Goal: Information Seeking & Learning: Learn about a topic

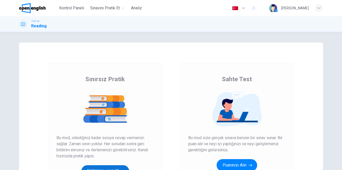
scroll to position [75, 0]
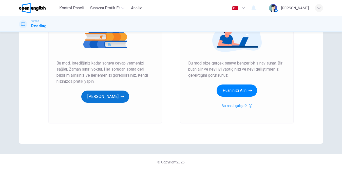
click at [105, 95] on button "[PERSON_NAME]" at bounding box center [105, 97] width 48 height 12
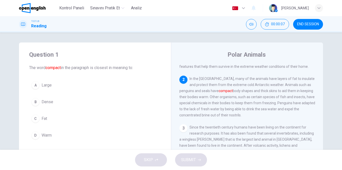
scroll to position [25, 0]
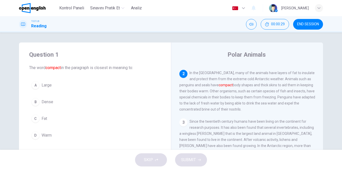
click at [51, 102] on span "Dense" at bounding box center [48, 102] width 12 height 6
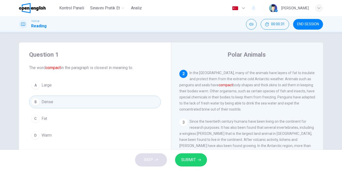
click at [199, 160] on icon "button" at bounding box center [199, 160] width 3 height 2
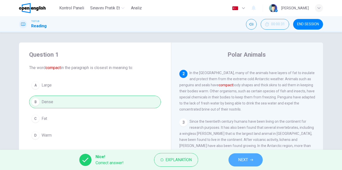
click at [243, 157] on span "NEXT" at bounding box center [243, 160] width 10 height 7
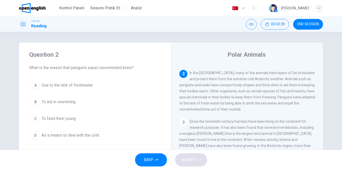
click at [67, 87] on span "Due to the lack of freshwater" at bounding box center [67, 85] width 51 height 6
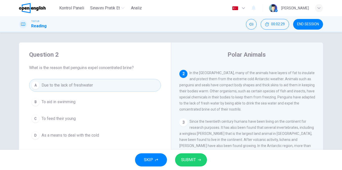
click at [193, 158] on span "SUBMIT" at bounding box center [188, 160] width 15 height 7
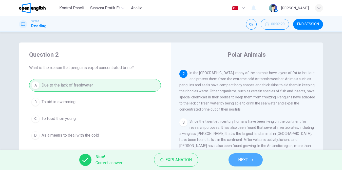
click at [244, 158] on span "NEXT" at bounding box center [243, 160] width 10 height 7
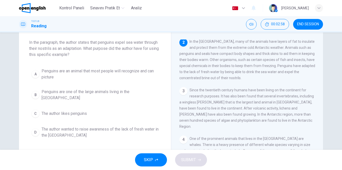
click at [102, 126] on span "The author wanted to raise awareness of the lack of fresh water in the [GEOGRAP…" at bounding box center [100, 132] width 117 height 12
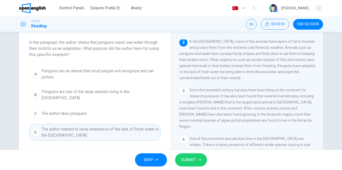
click at [194, 159] on span "SUBMIT" at bounding box center [188, 160] width 15 height 7
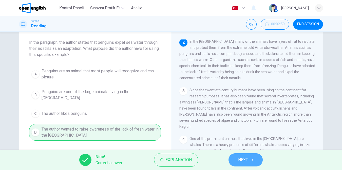
click at [243, 158] on span "NEXT" at bounding box center [243, 160] width 10 height 7
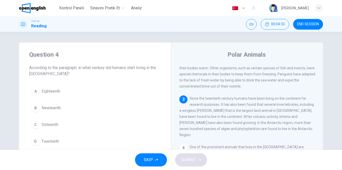
scroll to position [51, 0]
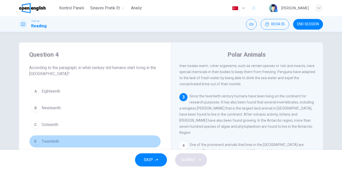
click at [60, 143] on button "D Twentieth" at bounding box center [95, 141] width 132 height 13
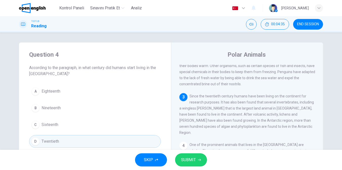
click at [188, 156] on button "SUBMIT" at bounding box center [191, 160] width 32 height 13
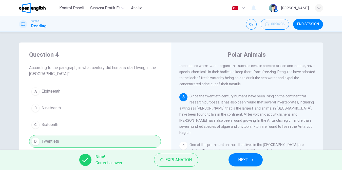
click at [252, 158] on button "NEXT" at bounding box center [246, 160] width 34 height 13
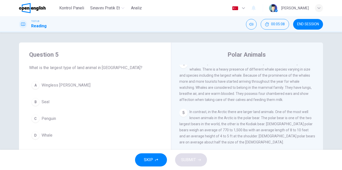
scroll to position [133, 0]
click at [46, 137] on span "Whale" at bounding box center [47, 136] width 11 height 6
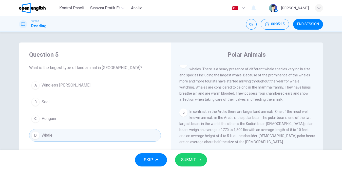
click at [189, 157] on span "SUBMIT" at bounding box center [188, 160] width 15 height 7
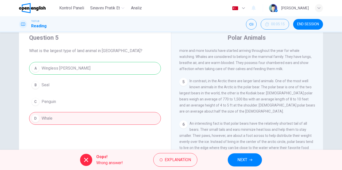
scroll to position [25, 0]
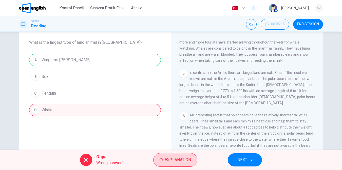
click at [175, 158] on span "Explanation" at bounding box center [178, 160] width 26 height 7
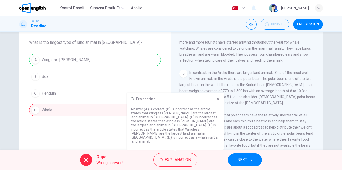
click at [217, 101] on icon at bounding box center [218, 99] width 4 height 4
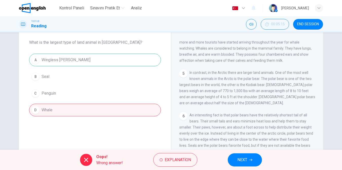
click at [245, 160] on span "NEXT" at bounding box center [242, 160] width 10 height 7
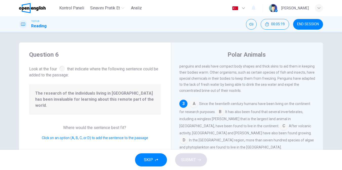
scroll to position [57, 0]
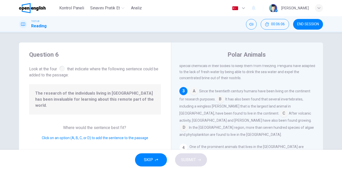
click at [220, 104] on input at bounding box center [220, 100] width 8 height 8
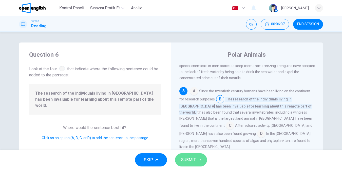
click at [192, 159] on span "SUBMIT" at bounding box center [188, 160] width 15 height 7
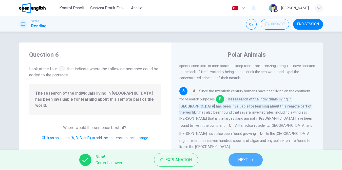
click at [241, 159] on span "NEXT" at bounding box center [243, 160] width 10 height 7
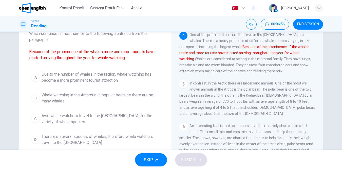
scroll to position [25, 0]
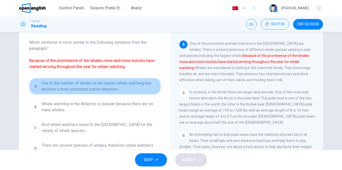
click at [70, 87] on span "Due to the number of whales in the region, whale watching has become a more pro…" at bounding box center [100, 86] width 117 height 12
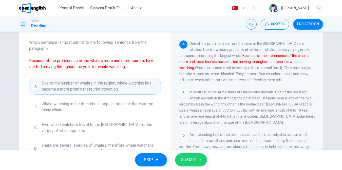
click at [189, 158] on span "SUBMIT" at bounding box center [188, 160] width 15 height 7
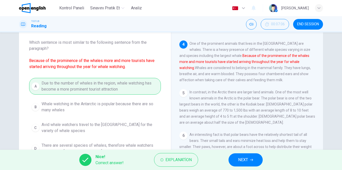
click at [239, 158] on span "NEXT" at bounding box center [243, 160] width 10 height 7
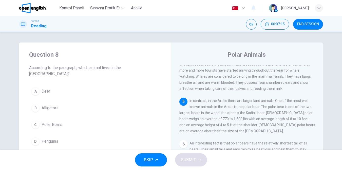
scroll to position [151, 0]
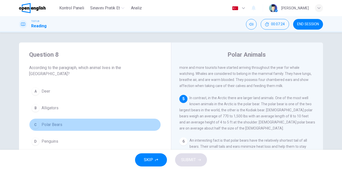
click at [46, 122] on span "Polar Bears" at bounding box center [52, 125] width 21 height 6
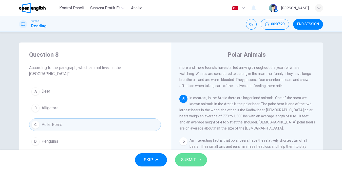
click at [192, 157] on span "SUBMIT" at bounding box center [188, 160] width 15 height 7
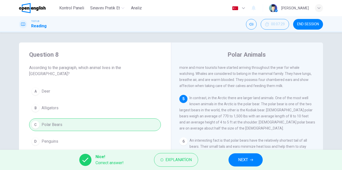
click at [241, 157] on span "NEXT" at bounding box center [243, 160] width 10 height 7
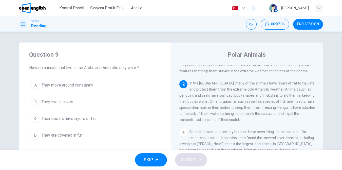
scroll to position [6, 0]
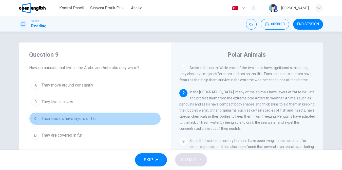
click at [79, 120] on span "Their bodies have layers of fat" at bounding box center [69, 119] width 54 height 6
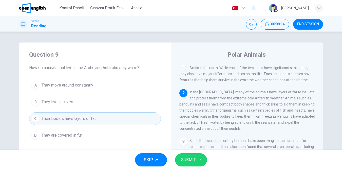
click at [190, 157] on span "SUBMIT" at bounding box center [188, 160] width 15 height 7
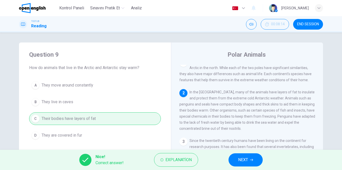
click at [245, 156] on button "NEXT" at bounding box center [246, 160] width 34 height 13
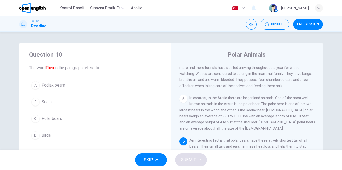
scroll to position [25, 0]
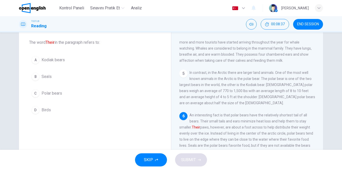
click at [46, 94] on span "Polar bears" at bounding box center [52, 93] width 21 height 6
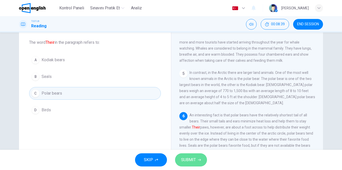
click at [191, 156] on button "SUBMIT" at bounding box center [191, 160] width 32 height 13
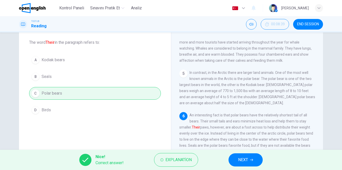
click at [238, 158] on button "NEXT" at bounding box center [246, 160] width 34 height 13
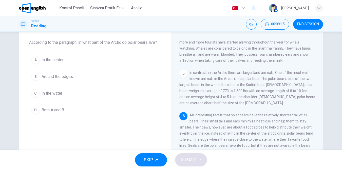
click at [57, 78] on span "Around the edges" at bounding box center [57, 77] width 31 height 6
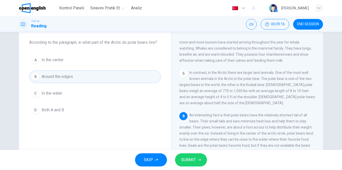
click at [58, 110] on span "Both A and B" at bounding box center [53, 110] width 23 height 6
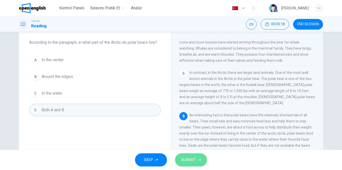
click at [189, 158] on span "SUBMIT" at bounding box center [188, 160] width 15 height 7
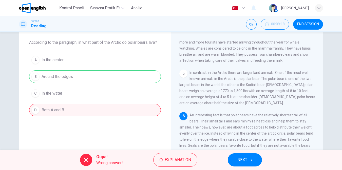
click at [245, 158] on span "NEXT" at bounding box center [242, 160] width 10 height 7
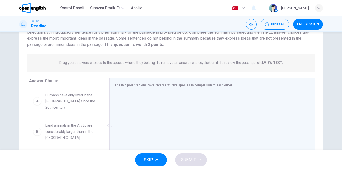
scroll to position [51, 0]
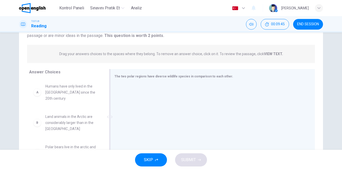
click at [219, 76] on span "The two polar regions have diverse wildlife species in comparison to each other." at bounding box center [174, 77] width 119 height 4
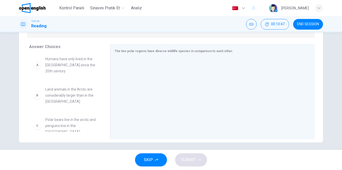
scroll to position [0, 0]
click at [37, 93] on div "B" at bounding box center [37, 97] width 8 height 8
click at [54, 88] on span "Land animals in the Arctic are considerably larger than in the [GEOGRAPHIC_DATA]" at bounding box center [71, 97] width 53 height 18
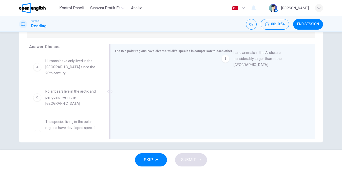
drag, startPoint x: 54, startPoint y: 87, endPoint x: 245, endPoint y: 55, distance: 193.3
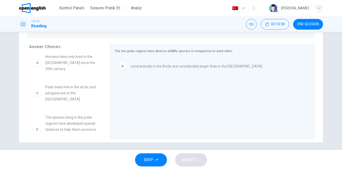
scroll to position [6, 0]
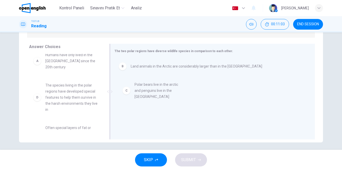
drag, startPoint x: 68, startPoint y: 87, endPoint x: 162, endPoint y: 92, distance: 94.7
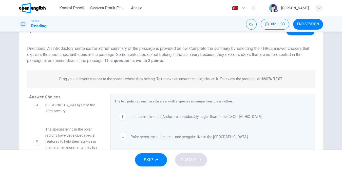
scroll to position [0, 0]
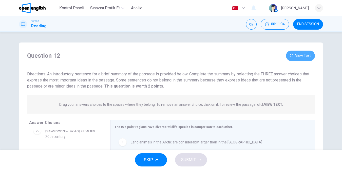
click at [305, 56] on button "View Text" at bounding box center [300, 56] width 29 height 10
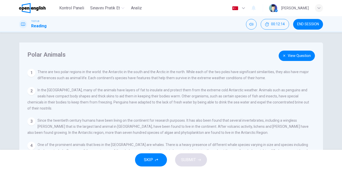
click at [289, 54] on button "View Question" at bounding box center [297, 56] width 36 height 10
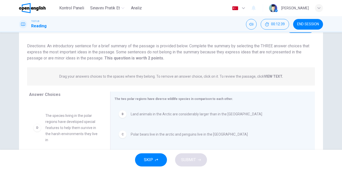
scroll to position [24, 0]
click at [68, 122] on span "The species living in the polar regions have developed special features to help…" at bounding box center [71, 127] width 53 height 30
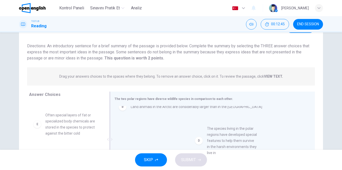
scroll to position [11, 0]
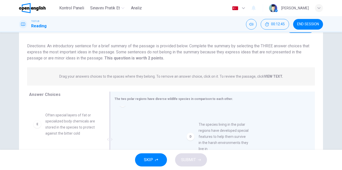
drag, startPoint x: 71, startPoint y: 125, endPoint x: 226, endPoint y: 139, distance: 155.2
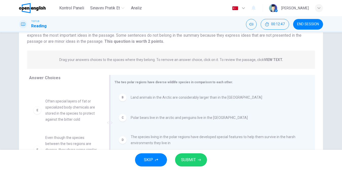
scroll to position [53, 0]
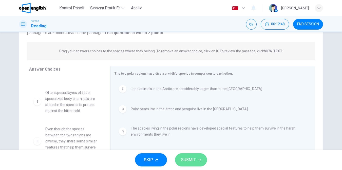
click at [191, 158] on span "SUBMIT" at bounding box center [188, 160] width 15 height 7
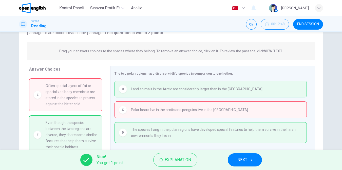
scroll to position [79, 0]
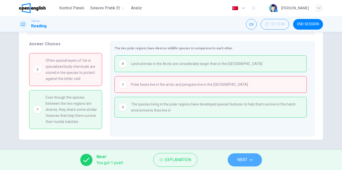
click at [245, 158] on span "NEXT" at bounding box center [242, 160] width 10 height 7
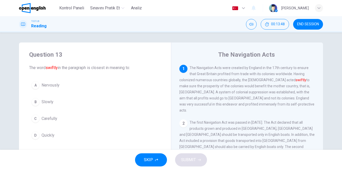
click at [37, 104] on div "B" at bounding box center [35, 102] width 8 height 8
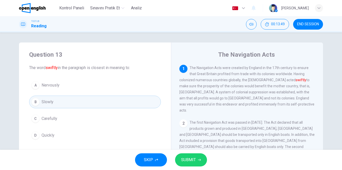
click at [192, 158] on span "SUBMIT" at bounding box center [188, 160] width 15 height 7
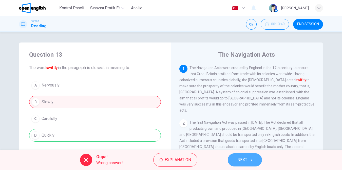
click at [248, 160] on button "NEXT" at bounding box center [245, 160] width 34 height 13
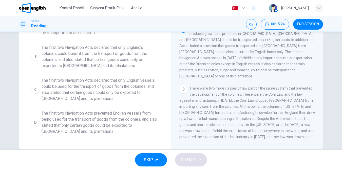
scroll to position [76, 0]
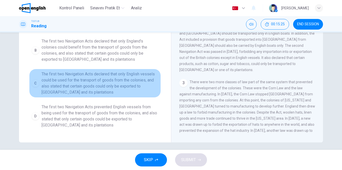
click at [76, 81] on span "The first two Navigation Acts declared that only English vessels could be used …" at bounding box center [100, 83] width 117 height 24
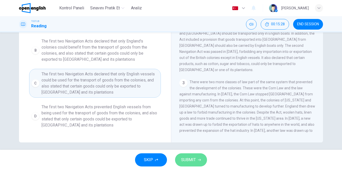
click at [189, 157] on span "SUBMIT" at bounding box center [188, 160] width 15 height 7
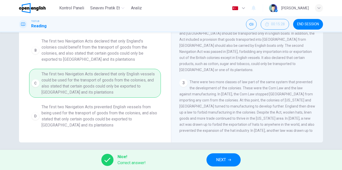
click at [224, 158] on span "NEXT" at bounding box center [221, 160] width 10 height 7
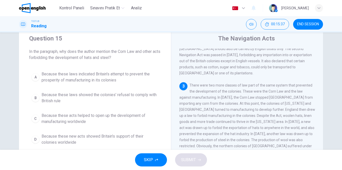
scroll to position [25, 0]
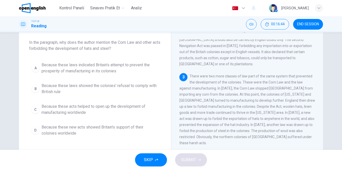
click at [154, 156] on button "SKIP" at bounding box center [151, 160] width 32 height 13
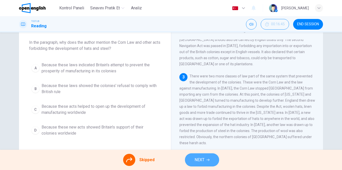
click at [196, 160] on span "NEXT" at bounding box center [200, 160] width 10 height 7
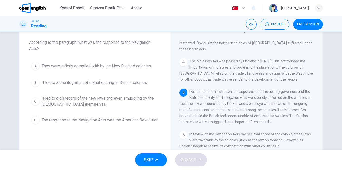
click at [149, 158] on span "SKIP" at bounding box center [148, 160] width 9 height 7
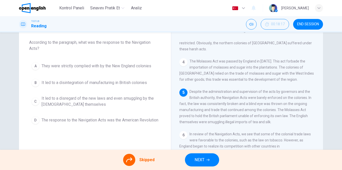
click at [193, 155] on button "NEXT" at bounding box center [202, 160] width 34 height 13
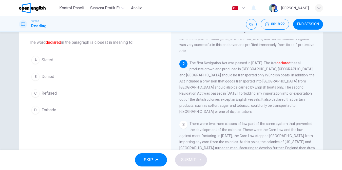
scroll to position [25, 0]
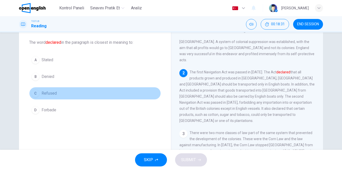
click at [55, 95] on span "Refused" at bounding box center [49, 93] width 15 height 6
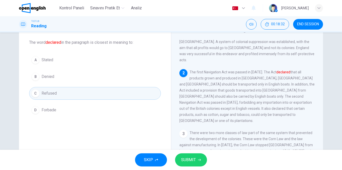
click at [188, 157] on span "SUBMIT" at bounding box center [188, 160] width 15 height 7
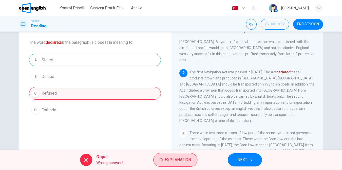
click at [175, 158] on span "Explanation" at bounding box center [178, 160] width 26 height 7
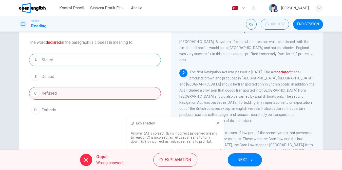
click at [218, 122] on icon at bounding box center [218, 123] width 4 height 4
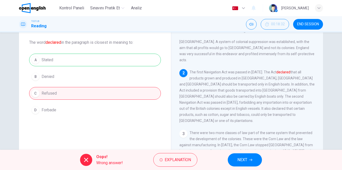
click at [250, 161] on icon "button" at bounding box center [250, 160] width 3 height 3
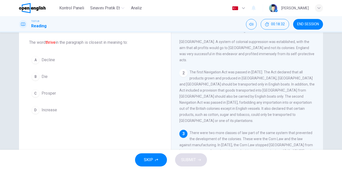
scroll to position [82, 0]
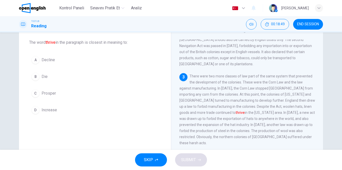
click at [51, 94] on span "Prosper" at bounding box center [49, 93] width 14 height 6
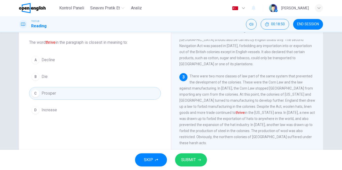
click at [187, 156] on button "SUBMIT" at bounding box center [191, 160] width 32 height 13
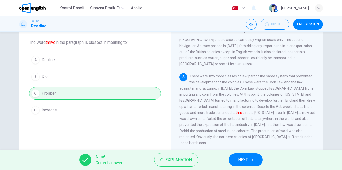
click at [245, 159] on span "NEXT" at bounding box center [243, 160] width 10 height 7
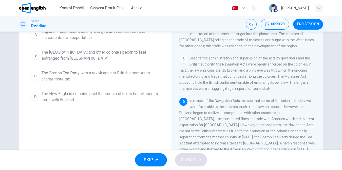
scroll to position [51, 0]
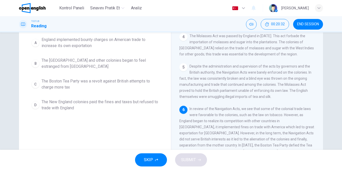
click at [71, 68] on span "The [GEOGRAPHIC_DATA] and other colonies began to feel estranged from [GEOGRAPH…" at bounding box center [100, 64] width 117 height 12
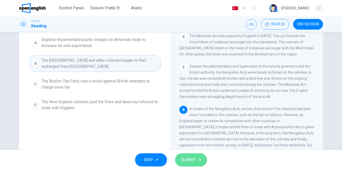
click at [192, 158] on span "SUBMIT" at bounding box center [188, 160] width 15 height 7
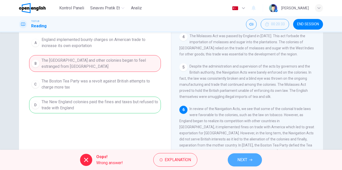
click at [250, 157] on button "NEXT" at bounding box center [245, 160] width 34 height 13
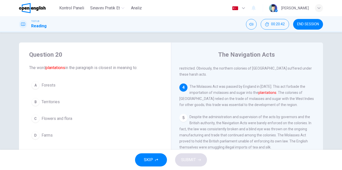
scroll to position [25, 0]
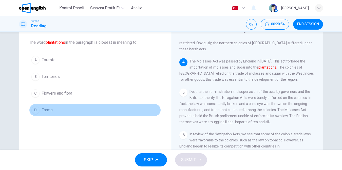
click at [43, 114] on button "D Farms" at bounding box center [95, 110] width 132 height 13
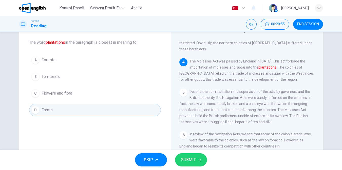
click at [200, 158] on button "SUBMIT" at bounding box center [191, 160] width 32 height 13
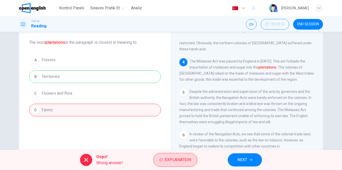
click at [172, 158] on span "Explanation" at bounding box center [178, 160] width 26 height 7
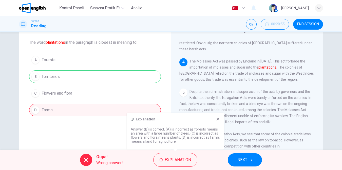
click at [218, 118] on icon at bounding box center [218, 119] width 4 height 4
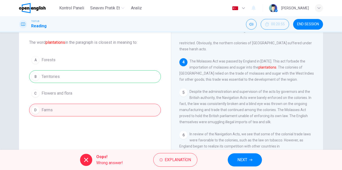
click at [243, 160] on span "NEXT" at bounding box center [242, 160] width 10 height 7
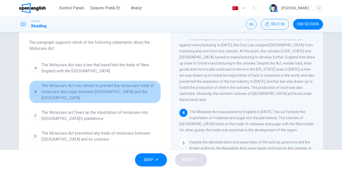
click at [101, 90] on span "The Molasses Act was aimed to prevent the necessary trade of molasses and sugar…" at bounding box center [100, 92] width 117 height 18
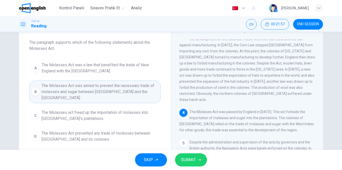
click at [186, 156] on button "SUBMIT" at bounding box center [191, 160] width 32 height 13
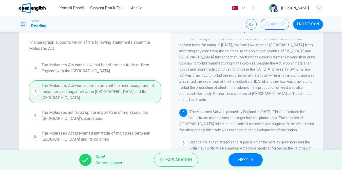
click at [251, 158] on button "NEXT" at bounding box center [246, 160] width 34 height 13
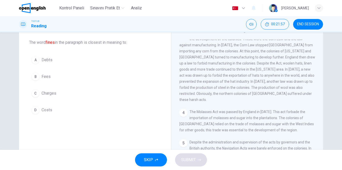
scroll to position [176, 0]
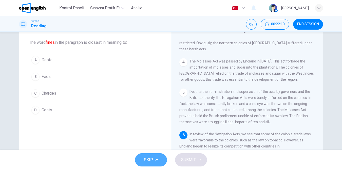
click at [155, 158] on button "SKIP" at bounding box center [151, 160] width 32 height 13
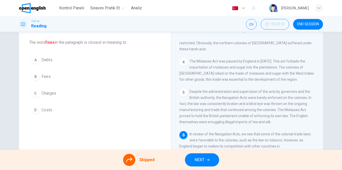
click at [193, 158] on button "NEXT" at bounding box center [202, 160] width 34 height 13
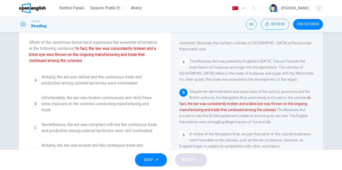
scroll to position [51, 0]
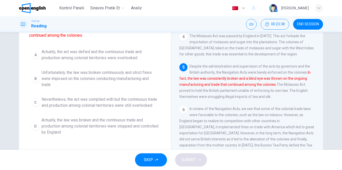
click at [150, 156] on button "SKIP" at bounding box center [151, 160] width 32 height 13
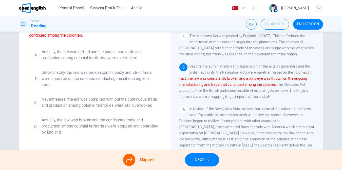
click at [204, 158] on button "NEXT" at bounding box center [202, 160] width 34 height 13
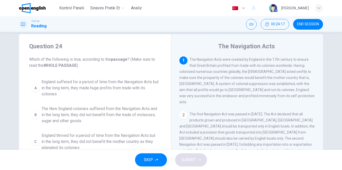
scroll to position [0, 0]
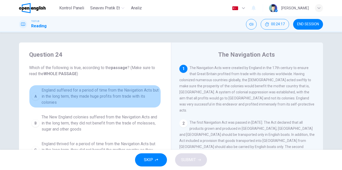
click at [116, 94] on span "England suffered for a period of time from the Navigation Acts but in the long …" at bounding box center [100, 96] width 117 height 18
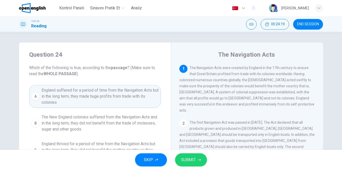
click at [198, 159] on icon "button" at bounding box center [199, 160] width 3 height 3
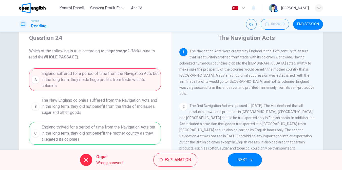
scroll to position [25, 0]
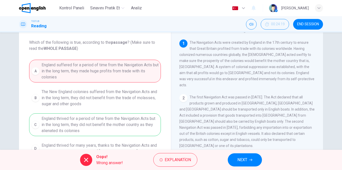
click at [250, 160] on icon "button" at bounding box center [250, 160] width 3 height 3
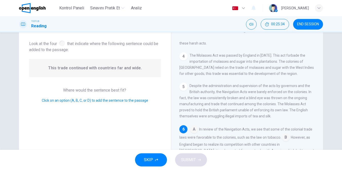
click at [285, 134] on input at bounding box center [286, 138] width 8 height 8
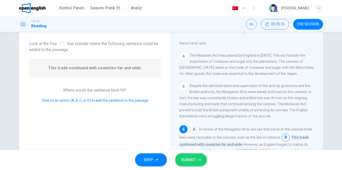
click at [200, 158] on button "SUBMIT" at bounding box center [191, 160] width 32 height 13
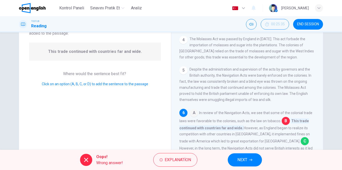
scroll to position [51, 0]
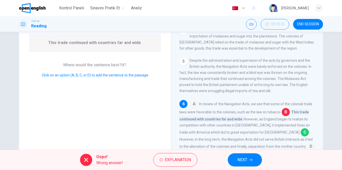
click at [252, 159] on icon "button" at bounding box center [250, 160] width 3 height 3
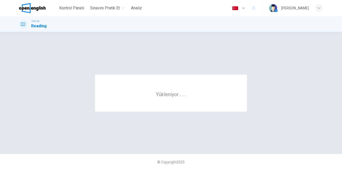
scroll to position [0, 0]
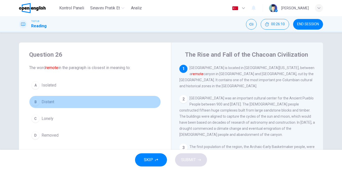
click at [51, 101] on span "Distant" at bounding box center [48, 102] width 13 height 6
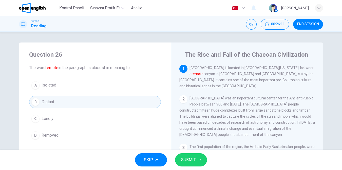
click at [53, 85] on span "Isolated" at bounding box center [49, 85] width 15 height 6
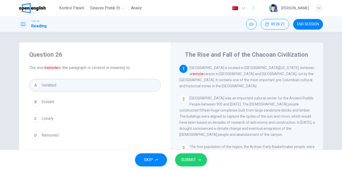
click at [190, 157] on span "SUBMIT" at bounding box center [188, 160] width 15 height 7
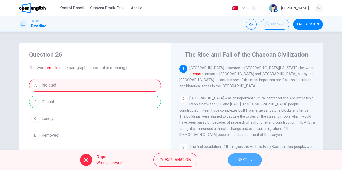
click at [244, 158] on span "NEXT" at bounding box center [242, 160] width 10 height 7
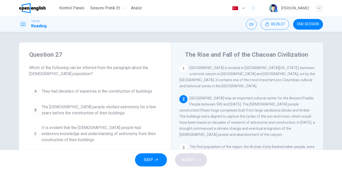
scroll to position [25, 0]
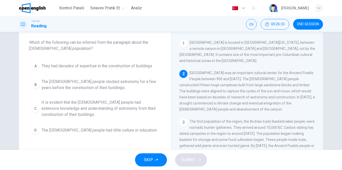
click at [311, 25] on span "END SESSION" at bounding box center [308, 24] width 22 height 4
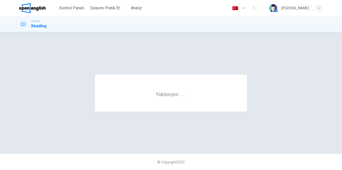
scroll to position [0, 0]
